Goal: Information Seeking & Learning: Learn about a topic

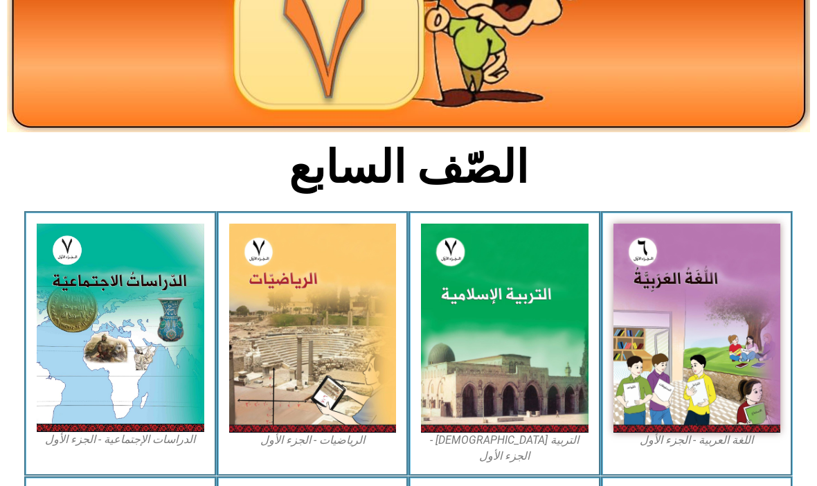
scroll to position [205, 0]
click at [527, 334] on img at bounding box center [504, 328] width 167 height 209
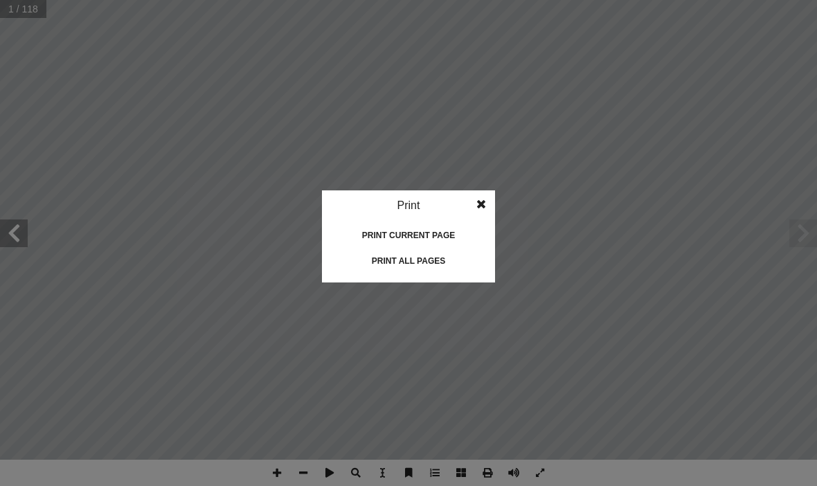
click at [440, 261] on div "Print all pages" at bounding box center [408, 261] width 138 height 22
